Goal: Task Accomplishment & Management: Complete application form

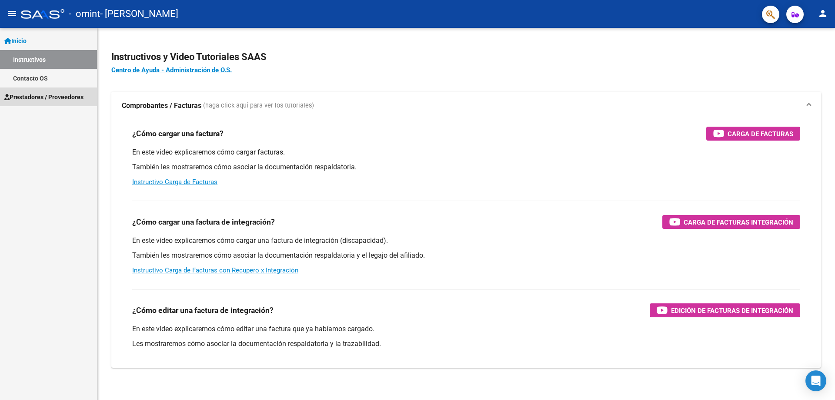
click at [33, 96] on span "Prestadores / Proveedores" at bounding box center [43, 97] width 79 height 10
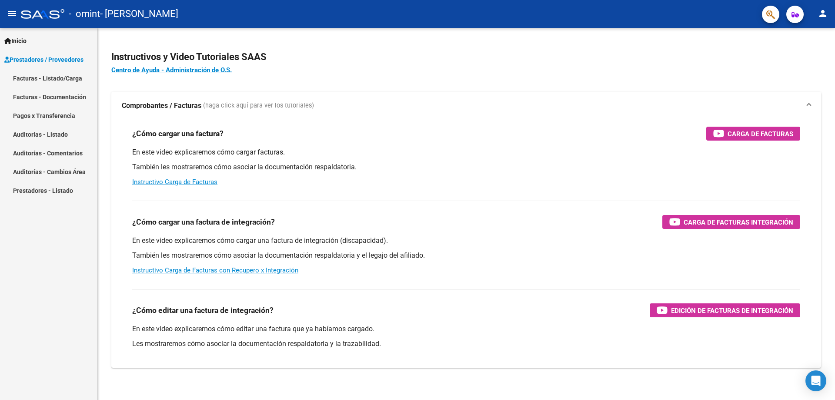
click at [54, 94] on link "Facturas - Documentación" at bounding box center [48, 96] width 97 height 19
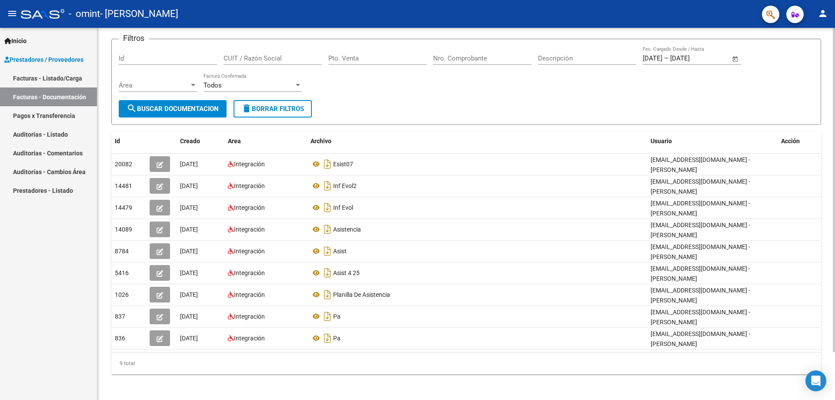
scroll to position [11, 0]
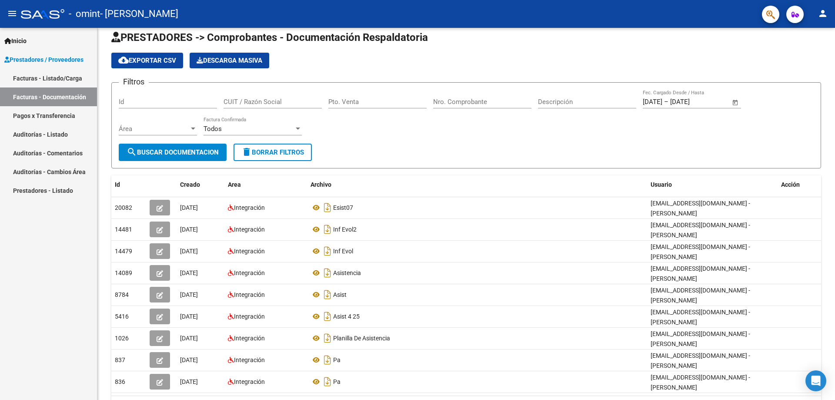
click at [71, 79] on link "Facturas - Listado/Carga" at bounding box center [48, 78] width 97 height 19
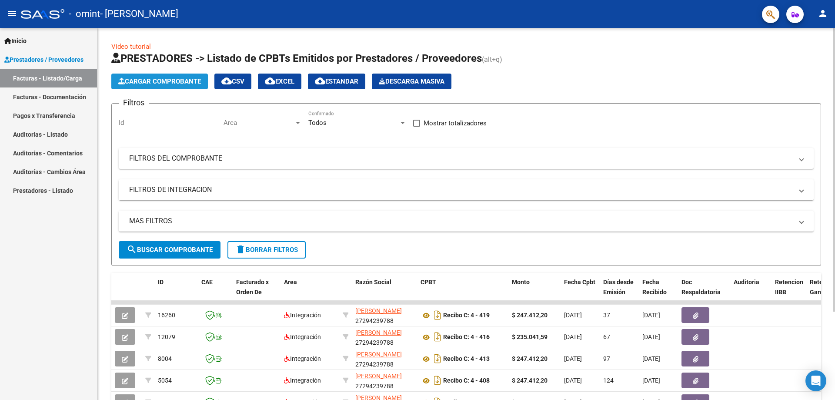
click at [184, 80] on span "Cargar Comprobante" at bounding box center [159, 81] width 83 height 8
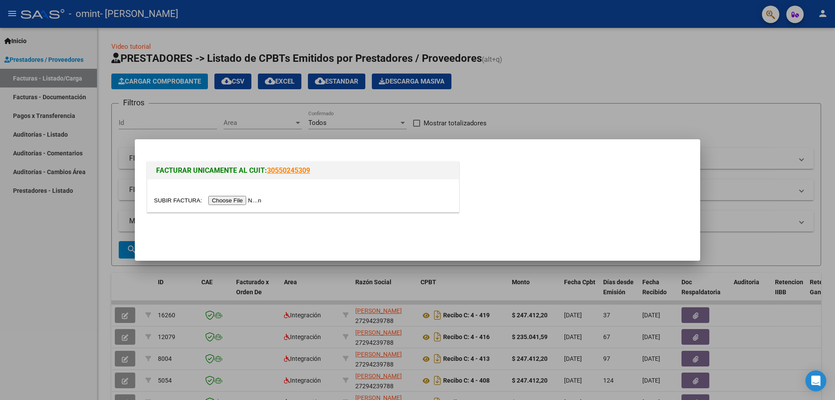
click at [246, 201] on input "file" at bounding box center [209, 200] width 110 height 9
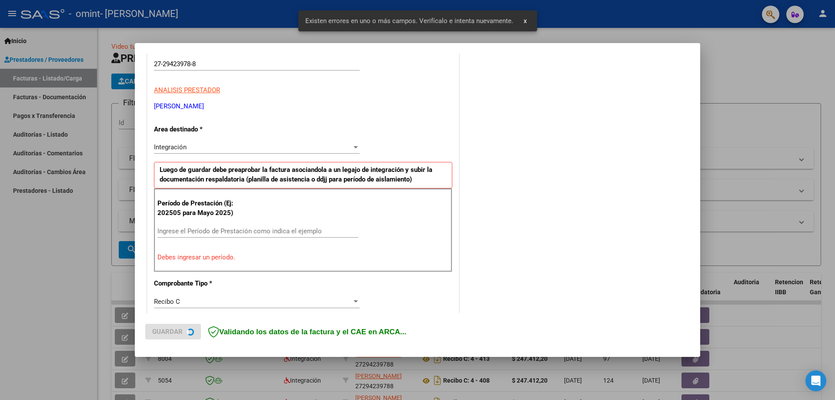
scroll to position [157, 0]
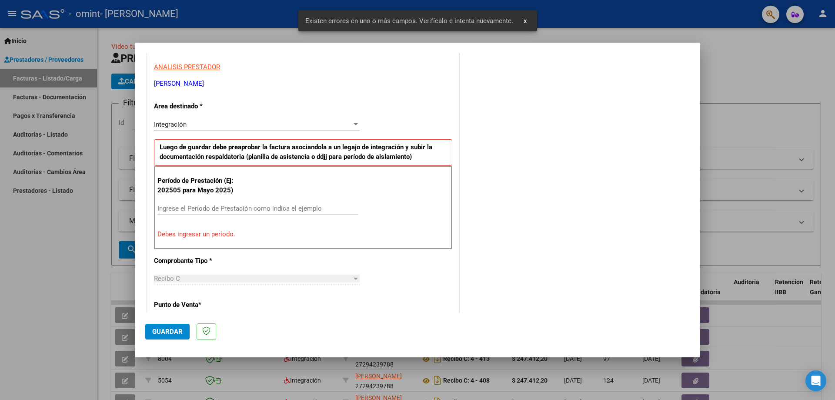
click at [255, 207] on input "Ingrese el Período de Prestación como indica el ejemplo" at bounding box center [257, 208] width 201 height 8
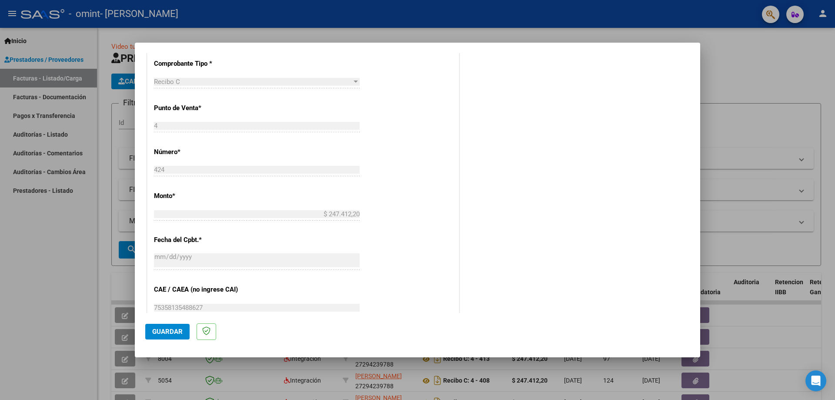
scroll to position [506, 0]
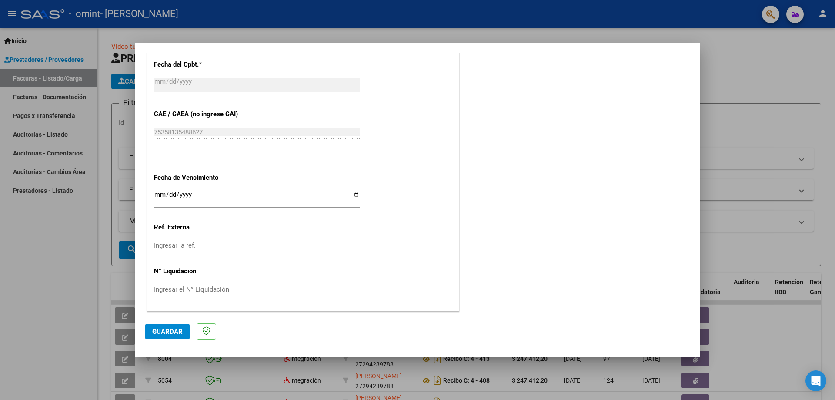
type input "202508"
click at [167, 333] on span "Guardar" at bounding box center [167, 332] width 30 height 8
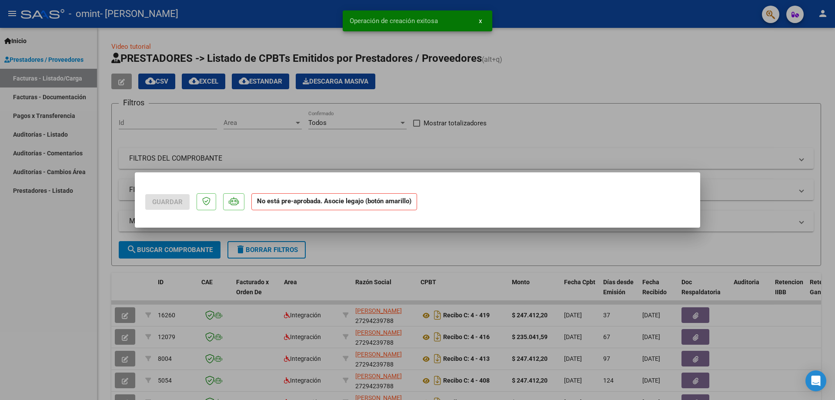
scroll to position [0, 0]
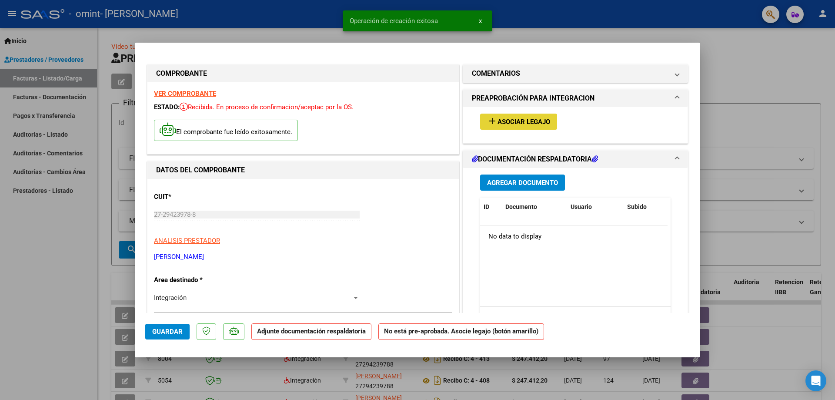
click at [519, 123] on span "Asociar Legajo" at bounding box center [524, 122] width 53 height 8
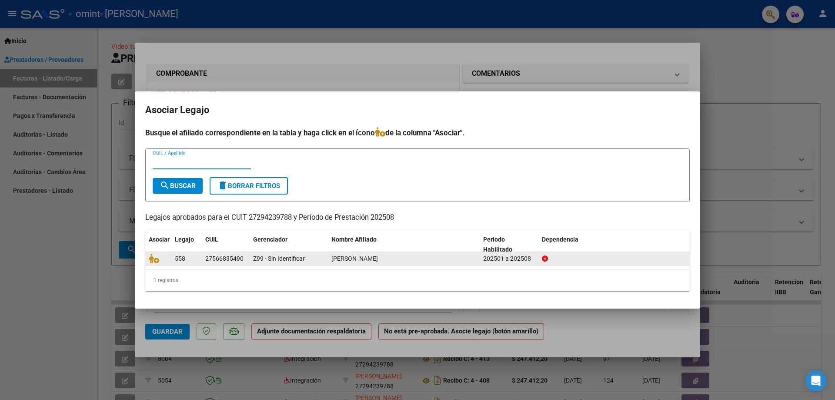
click at [372, 260] on span "[PERSON_NAME]" at bounding box center [354, 258] width 47 height 7
drag, startPoint x: 244, startPoint y: 258, endPoint x: 201, endPoint y: 259, distance: 42.2
click at [201, 259] on div "558 27566835490 Z99 - Sin Identificar [PERSON_NAME] 202501 a 202508" at bounding box center [417, 259] width 545 height 14
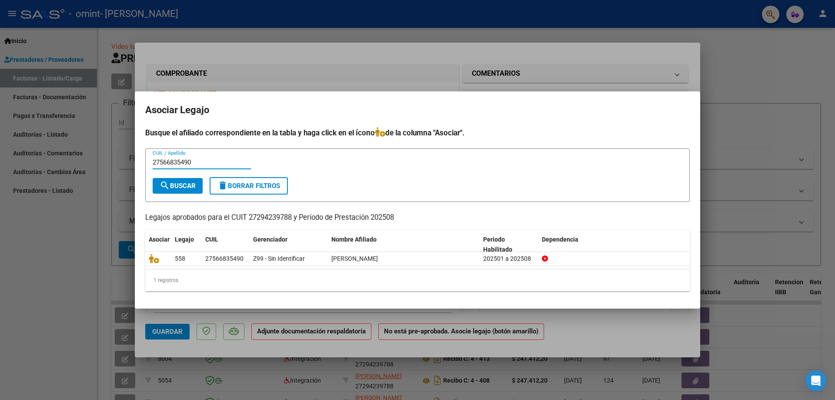
type input "27566835490"
click at [189, 186] on span "search Buscar" at bounding box center [178, 186] width 36 height 8
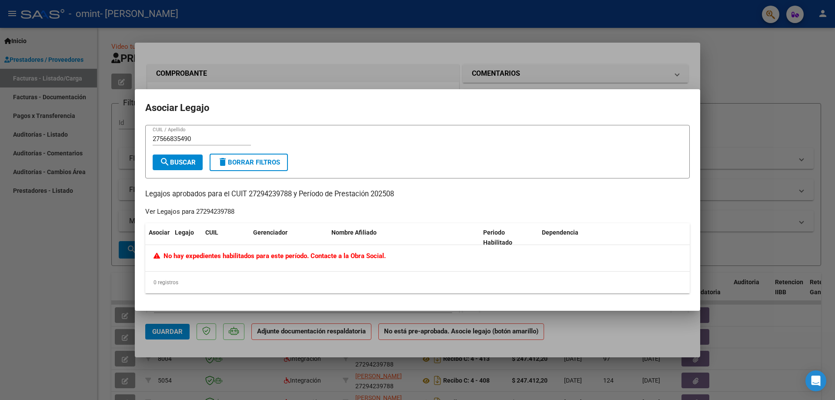
click at [394, 75] on div at bounding box center [417, 200] width 835 height 400
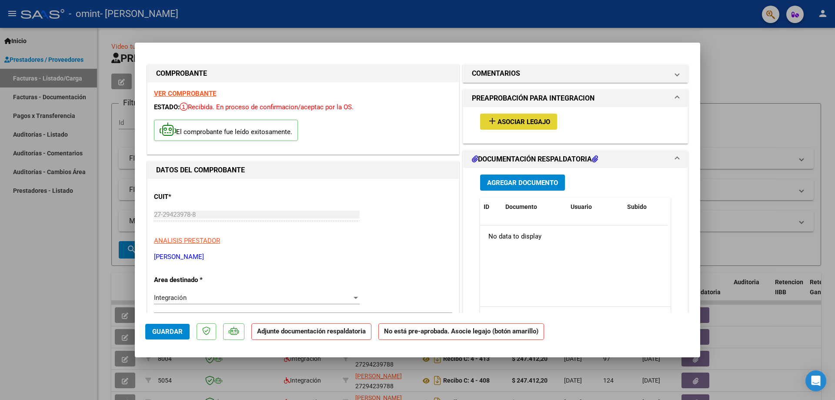
click at [514, 123] on span "Asociar Legajo" at bounding box center [524, 122] width 53 height 8
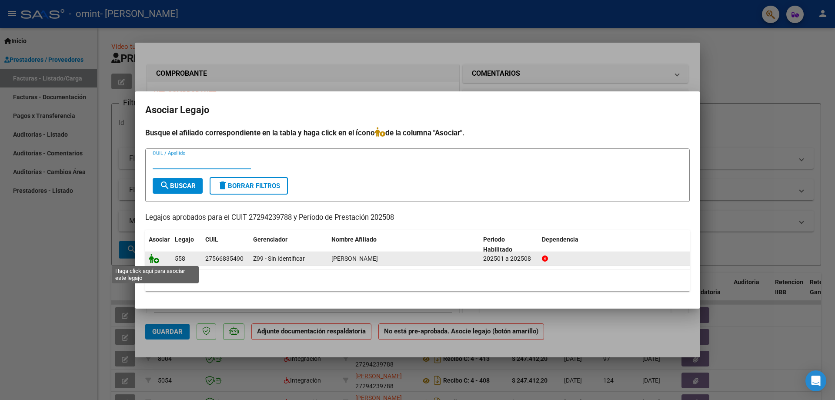
click at [157, 259] on icon at bounding box center [154, 259] width 10 height 10
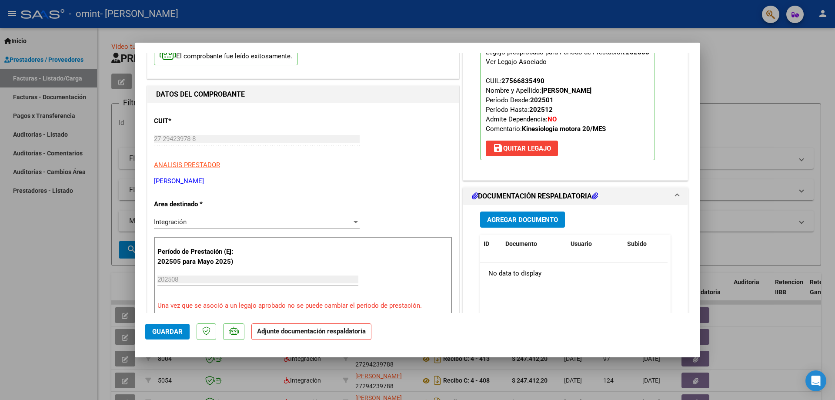
scroll to position [131, 0]
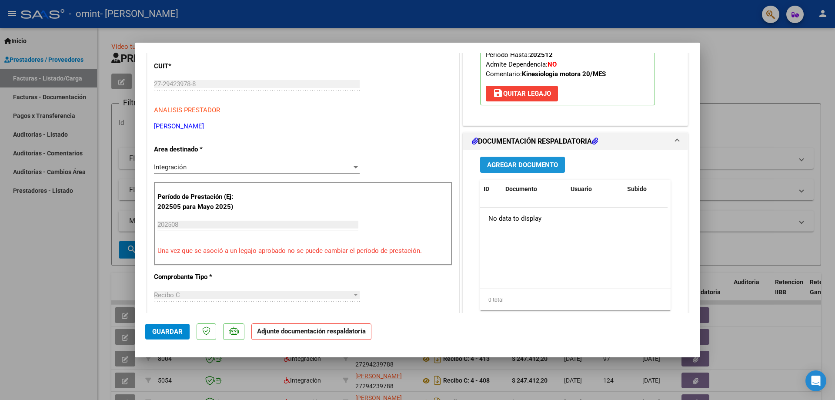
click at [508, 163] on span "Agregar Documento" at bounding box center [522, 165] width 71 height 8
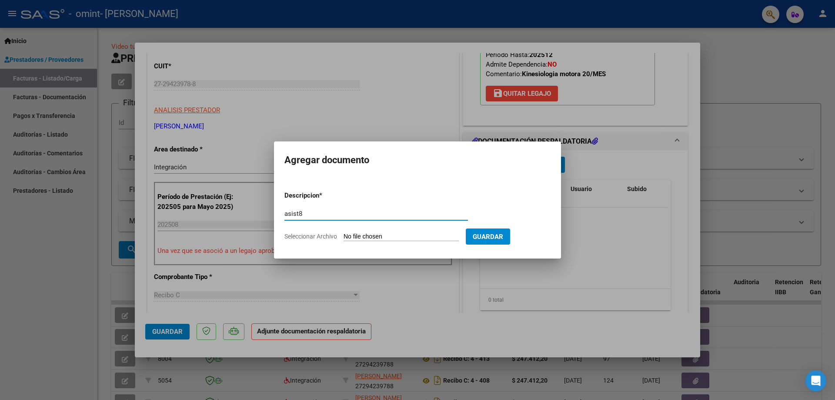
type input "asist8"
click at [404, 234] on input "Seleccionar Archivo" at bounding box center [401, 237] width 115 height 8
click at [419, 238] on input "Seleccionar Archivo" at bounding box center [401, 237] width 115 height 8
type input "C:\fakepath\20250907_110759.pdf"
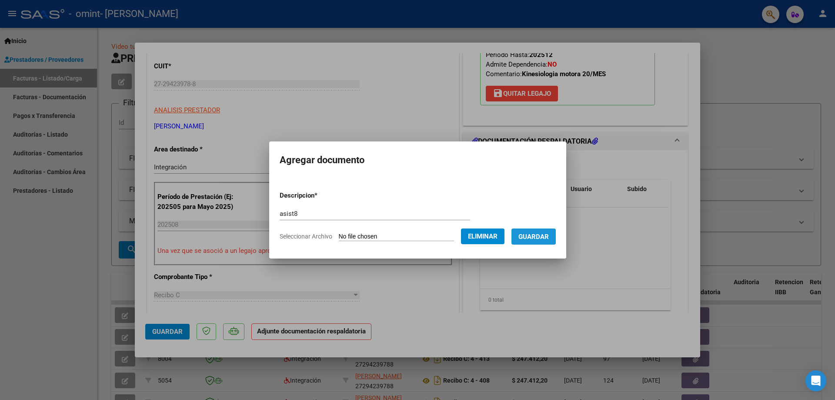
click at [541, 238] on span "Guardar" at bounding box center [534, 237] width 30 height 8
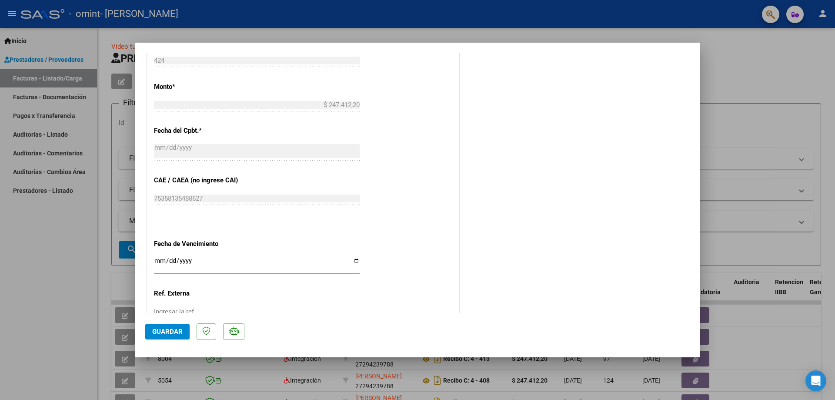
scroll to position [519, 0]
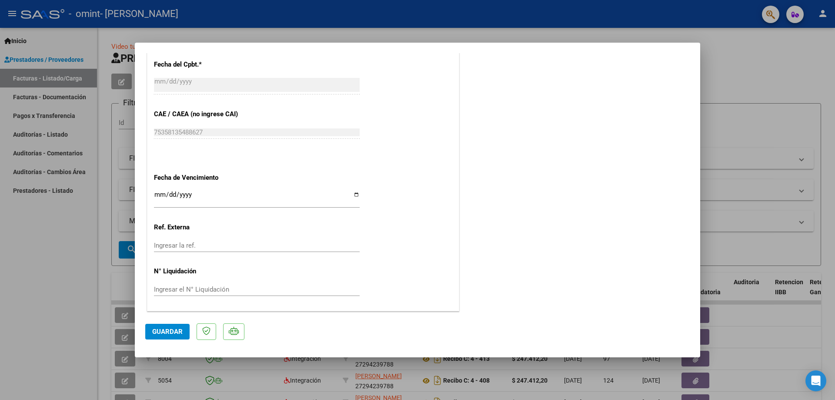
click at [159, 329] on span "Guardar" at bounding box center [167, 332] width 30 height 8
click at [746, 79] on div at bounding box center [417, 200] width 835 height 400
type input "$ 0,00"
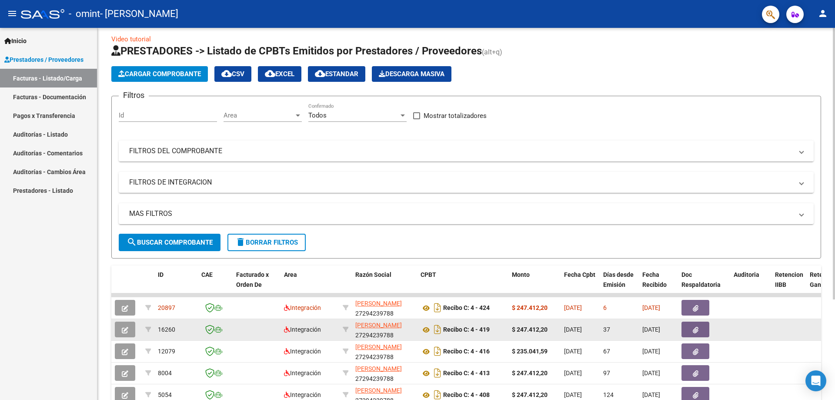
scroll to position [0, 0]
